Goal: Transaction & Acquisition: Purchase product/service

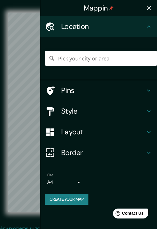
click at [147, 8] on icon "button" at bounding box center [148, 8] width 7 height 7
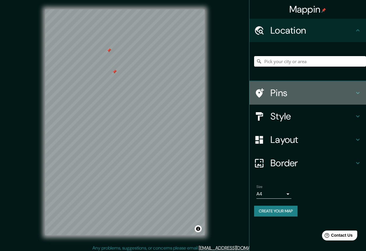
click at [157, 86] on div "Pins" at bounding box center [308, 92] width 117 height 23
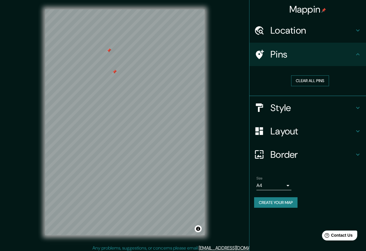
click at [157, 80] on button "Clear all pins" at bounding box center [310, 80] width 38 height 11
click at [157, 183] on body "Mappin Location Pins Clear all pins Style Layout Border Choose a border. Hint :…" at bounding box center [183, 125] width 366 height 251
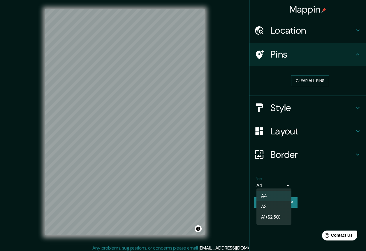
click at [157, 176] on div at bounding box center [183, 125] width 366 height 251
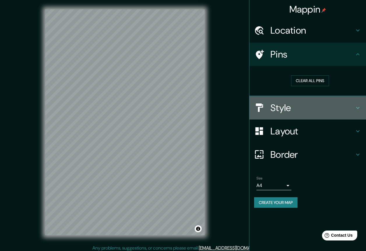
click at [157, 104] on h4 "Style" at bounding box center [313, 108] width 84 height 12
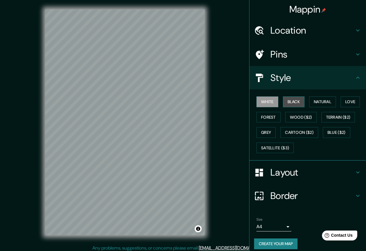
click at [157, 102] on button "Black" at bounding box center [294, 101] width 22 height 11
click at [157, 102] on button "Natural" at bounding box center [323, 101] width 27 height 11
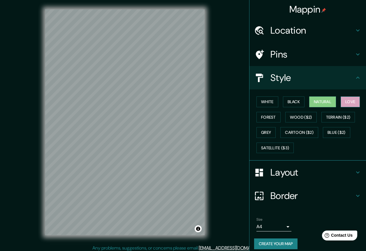
click at [157, 99] on button "Love" at bounding box center [350, 101] width 19 height 11
click at [157, 113] on button "Forest" at bounding box center [269, 117] width 24 height 11
click at [157, 102] on button "Natural" at bounding box center [323, 101] width 27 height 11
click at [157, 118] on button "Forest" at bounding box center [269, 117] width 24 height 11
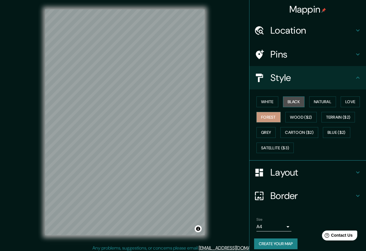
click at [157, 100] on button "Black" at bounding box center [294, 101] width 22 height 11
click at [157, 228] on button "Create your map" at bounding box center [275, 243] width 43 height 11
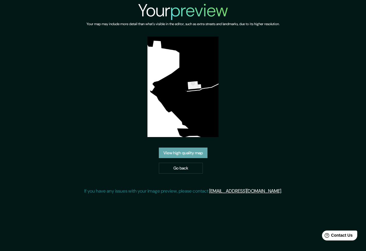
click at [194, 152] on link "View high quality map" at bounding box center [183, 152] width 49 height 11
